Goal: Transaction & Acquisition: Purchase product/service

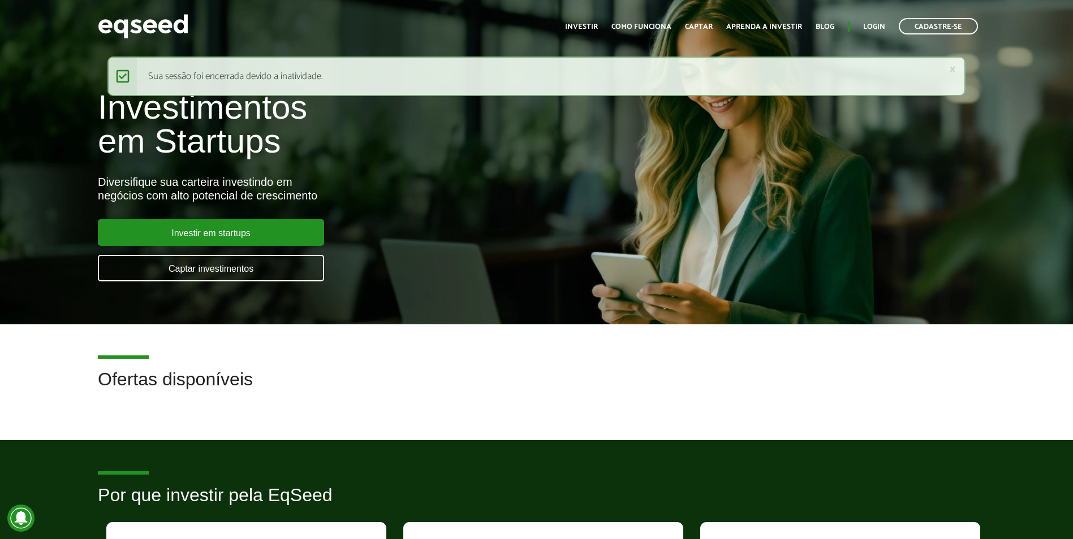
click at [879, 20] on ul "Início Investir Como funciona Captar Aprenda a investir Blog Login Cadastre-se" at bounding box center [771, 26] width 424 height 16
click at [871, 31] on link "Login" at bounding box center [874, 26] width 22 height 7
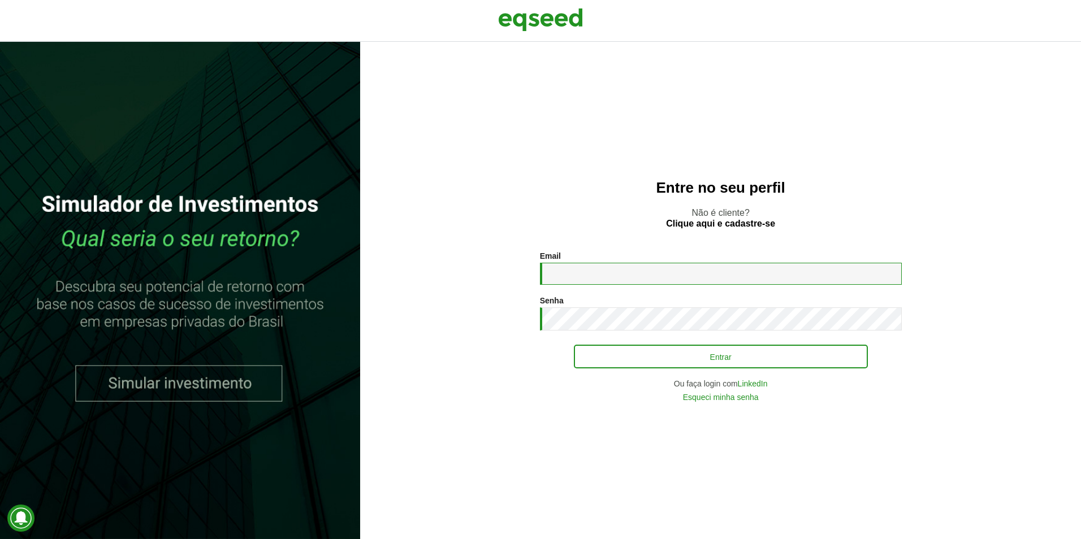
type input "**********"
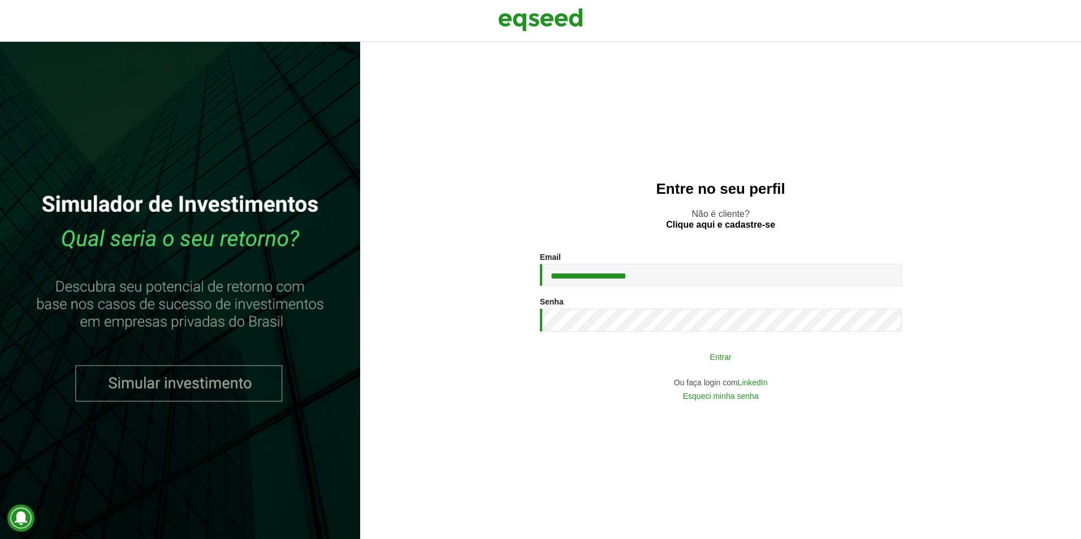
click at [681, 349] on button "Entrar" at bounding box center [721, 356] width 294 height 21
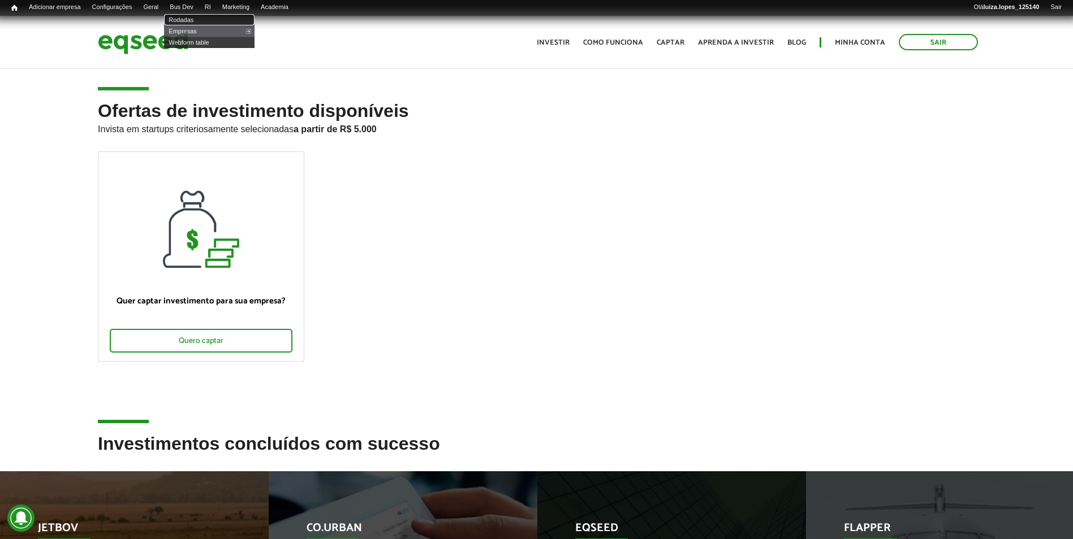
click at [208, 18] on link "Rodadas" at bounding box center [209, 19] width 90 height 11
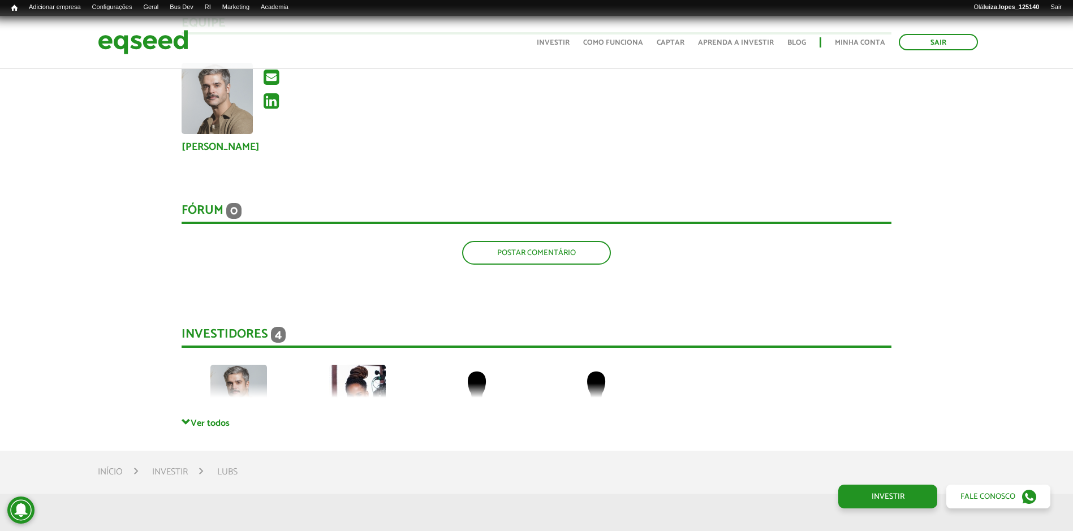
scroll to position [1696, 0]
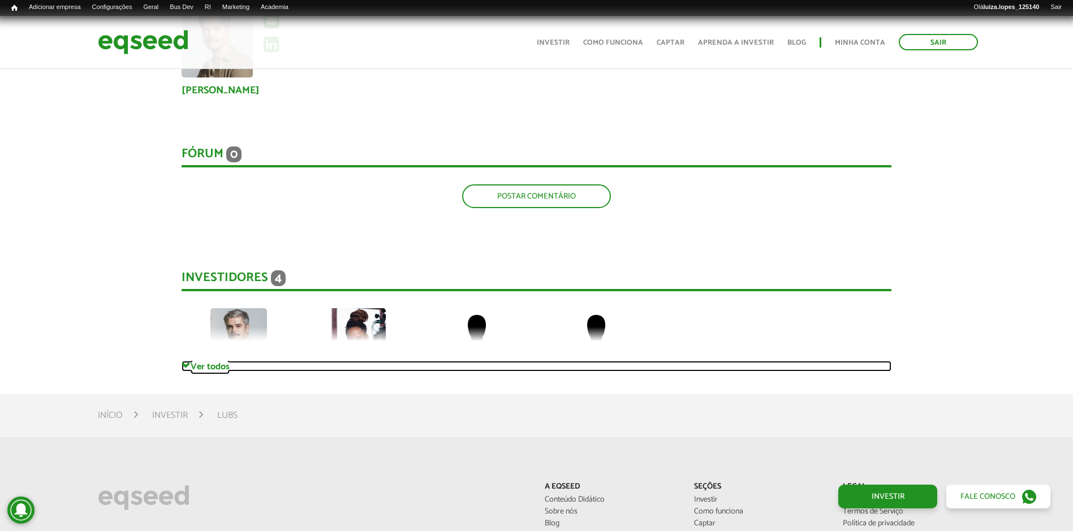
click at [226, 367] on link "Ver todos" at bounding box center [536, 366] width 710 height 11
